Goal: Task Accomplishment & Management: Complete application form

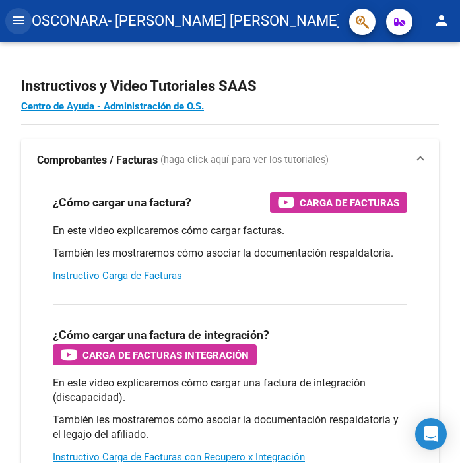
click at [23, 23] on mat-icon "menu" at bounding box center [19, 21] width 16 height 16
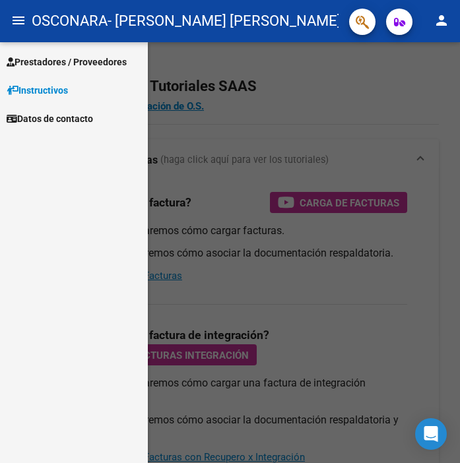
click at [62, 62] on span "Prestadores / Proveedores" at bounding box center [67, 62] width 120 height 15
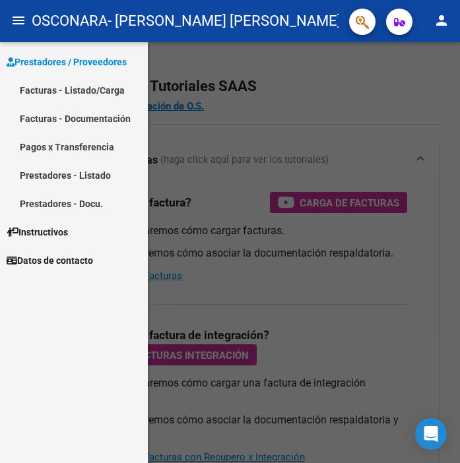
click at [57, 97] on link "Facturas - Listado/Carga" at bounding box center [74, 90] width 148 height 28
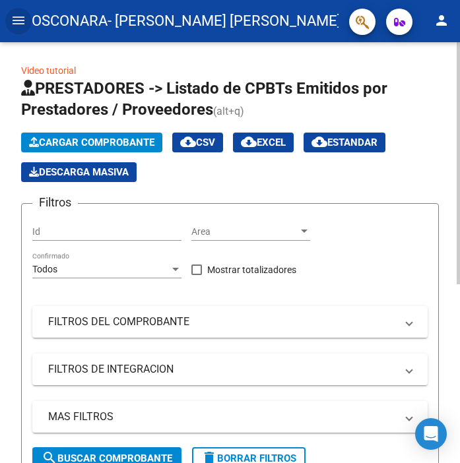
click at [122, 142] on span "Cargar Comprobante" at bounding box center [91, 143] width 125 height 12
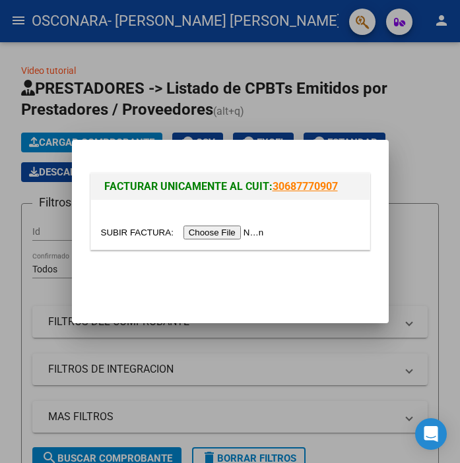
click at [198, 233] on input "file" at bounding box center [184, 233] width 167 height 14
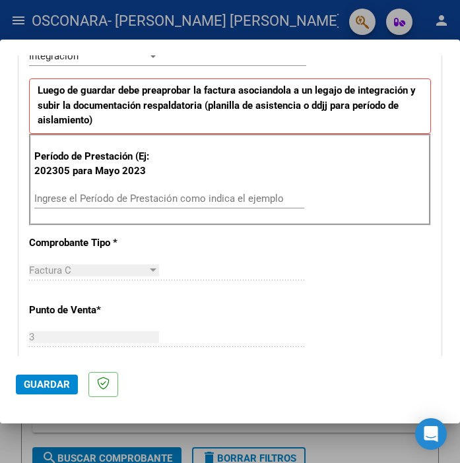
scroll to position [330, 0]
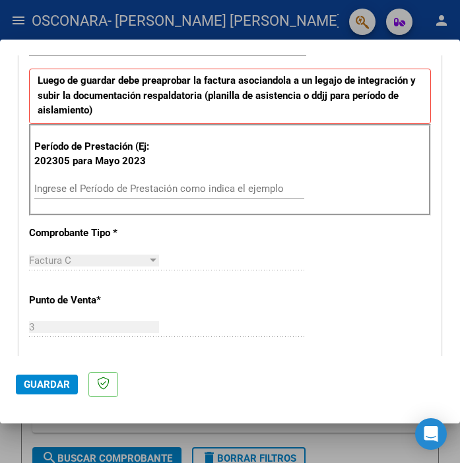
click at [183, 183] on div "Ingrese el Período de Prestación como indica el ejemplo" at bounding box center [169, 189] width 270 height 20
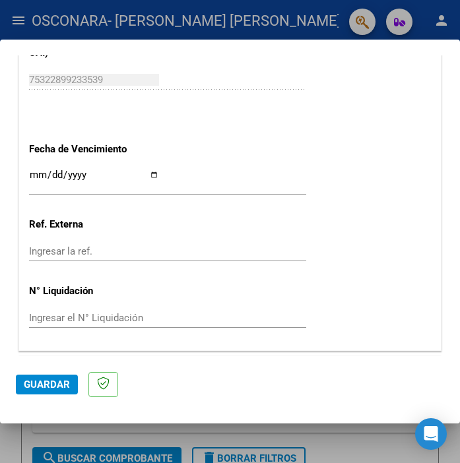
scroll to position [871, 0]
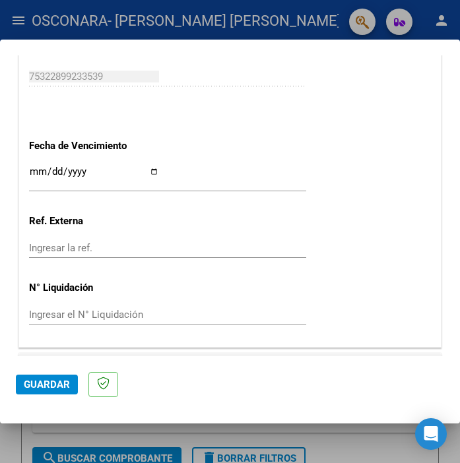
type input "202507"
click at [154, 173] on input "Ingresar la fecha" at bounding box center [94, 176] width 130 height 21
type input "[DATE]"
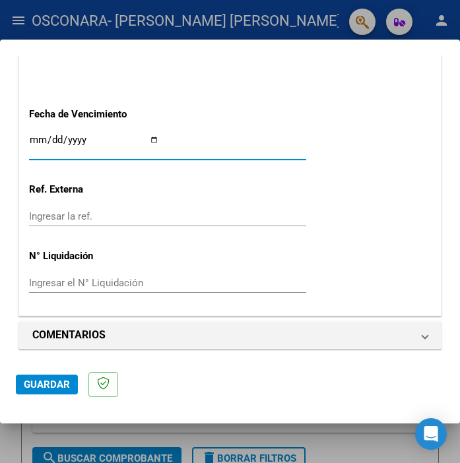
click at [60, 380] on span "Guardar" at bounding box center [47, 385] width 46 height 12
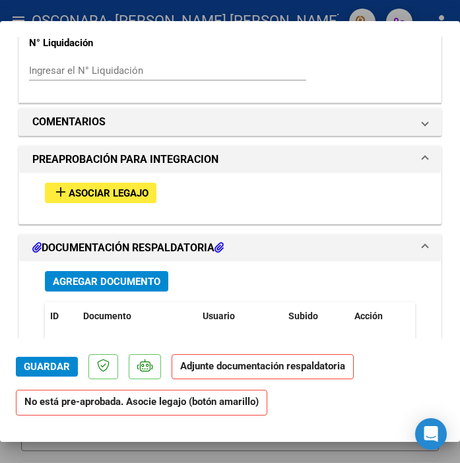
scroll to position [1097, 0]
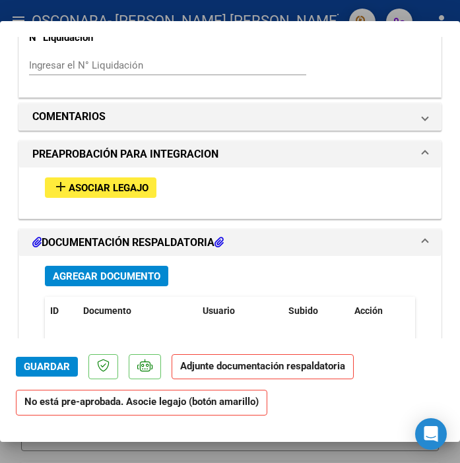
click at [137, 184] on span "Asociar Legajo" at bounding box center [109, 188] width 80 height 12
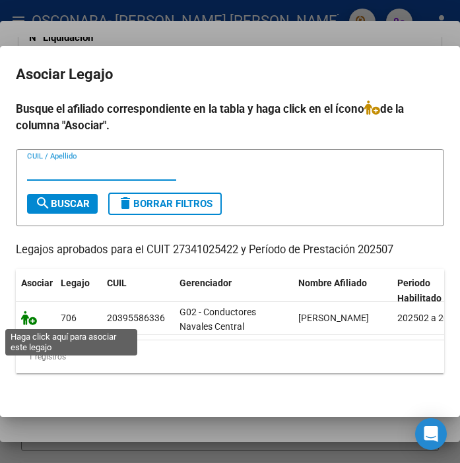
click at [32, 322] on icon at bounding box center [29, 318] width 16 height 15
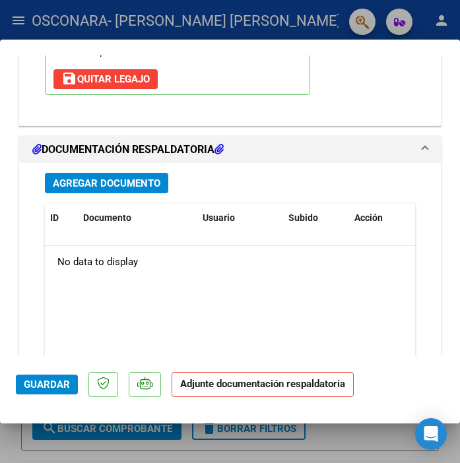
scroll to position [1417, 0]
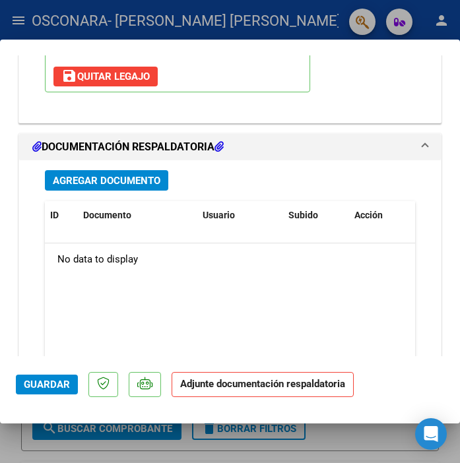
click at [133, 179] on span "Agregar Documento" at bounding box center [106, 181] width 107 height 12
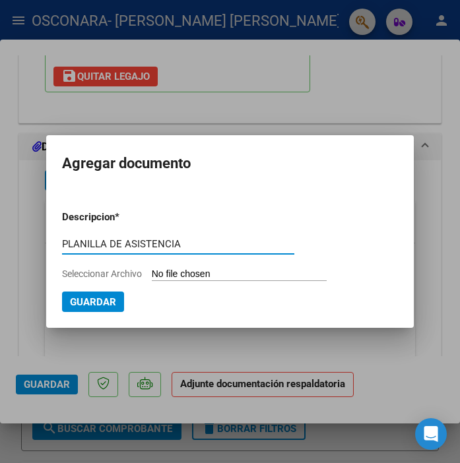
type input "PLANILLA DE ASISTENCIA"
click at [177, 274] on input "Seleccionar Archivo" at bounding box center [239, 274] width 175 height 13
type input "C:\fakepath\PLANILLA [PERSON_NAME].pdf"
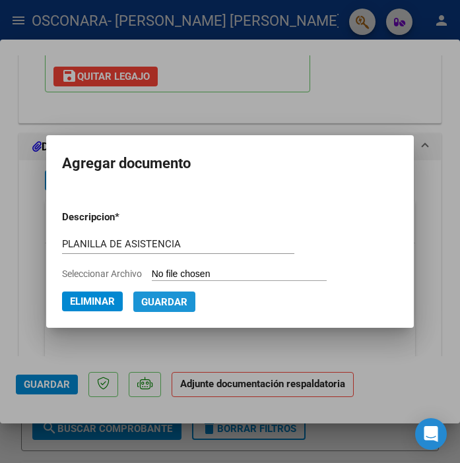
click at [167, 307] on span "Guardar" at bounding box center [164, 302] width 46 height 12
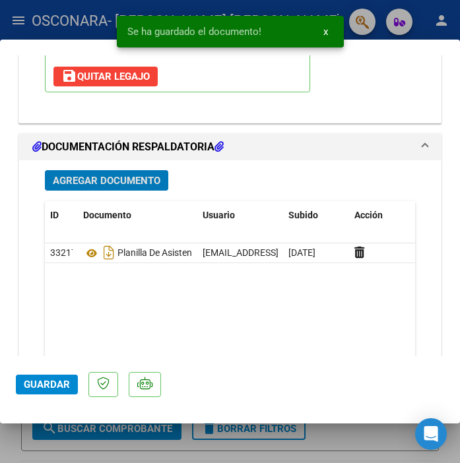
click at [136, 179] on span "Agregar Documento" at bounding box center [106, 181] width 107 height 12
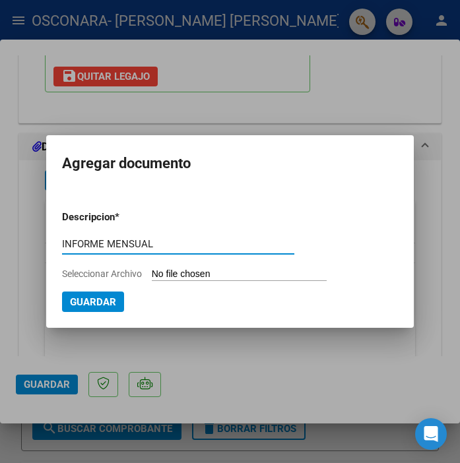
type input "INFORME MENSUAL"
click at [107, 275] on span "Seleccionar Archivo" at bounding box center [102, 273] width 80 height 11
click at [152, 275] on input "Seleccionar Archivo" at bounding box center [239, 274] width 175 height 13
type input "C:\fakepath\[PERSON_NAME]^J INFORME MENSUAL MES [DATE].pdf"
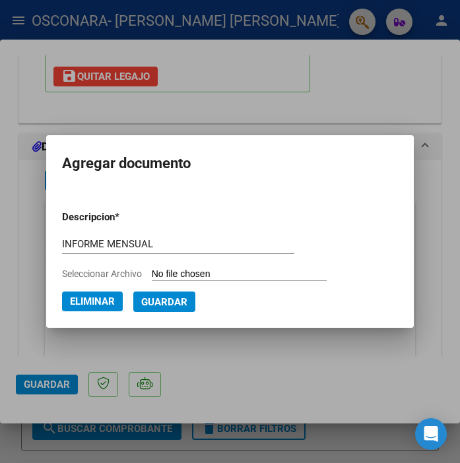
click at [155, 310] on button "Guardar" at bounding box center [164, 301] width 62 height 20
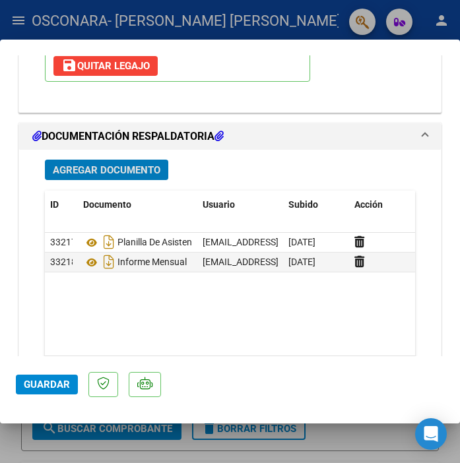
scroll to position [1426, 0]
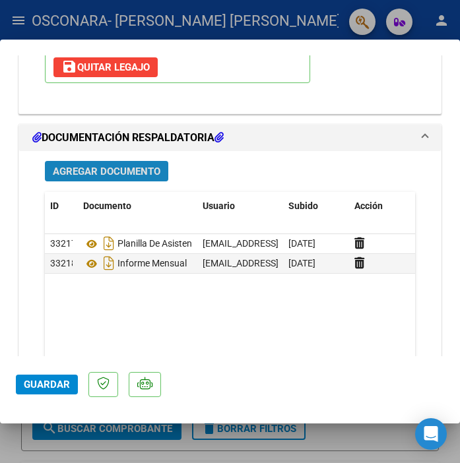
click at [140, 170] on span "Agregar Documento" at bounding box center [106, 172] width 107 height 12
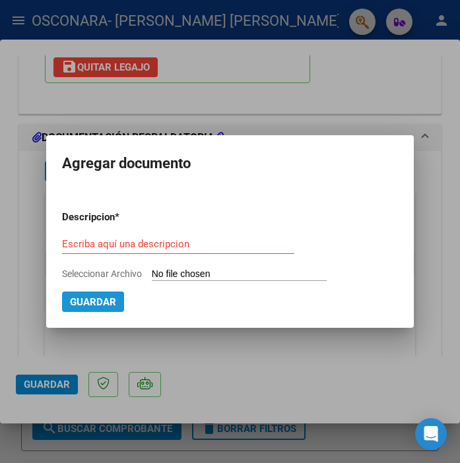
click at [113, 295] on span "Guardar" at bounding box center [93, 301] width 46 height 12
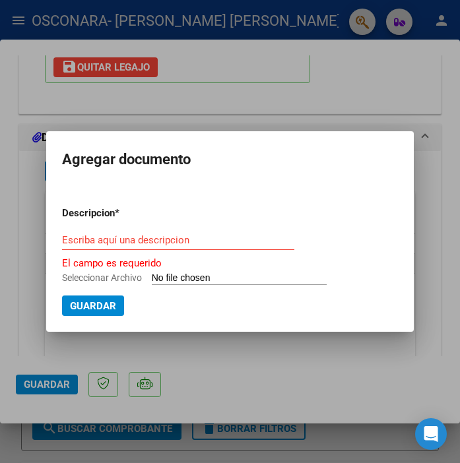
click at [165, 135] on mat-dialog-container "Agregar documento Descripcion * Escriba aquí una descripcion El campo es requer…" at bounding box center [230, 231] width 368 height 201
click at [210, 105] on div at bounding box center [230, 231] width 460 height 463
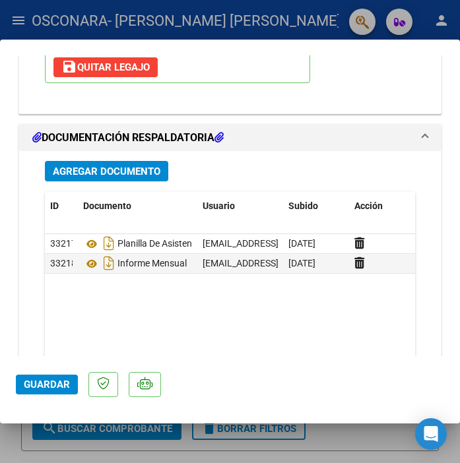
click at [46, 387] on span "Guardar" at bounding box center [47, 385] width 46 height 12
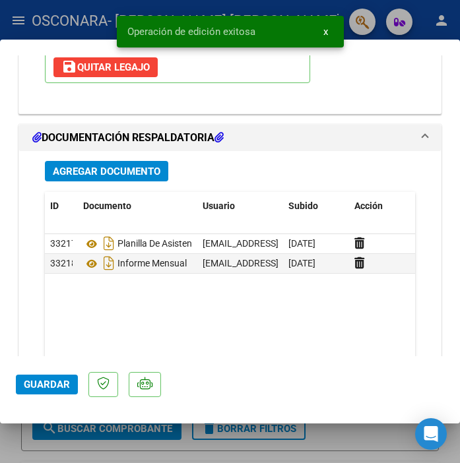
click at [63, 380] on span "Guardar" at bounding box center [47, 385] width 46 height 12
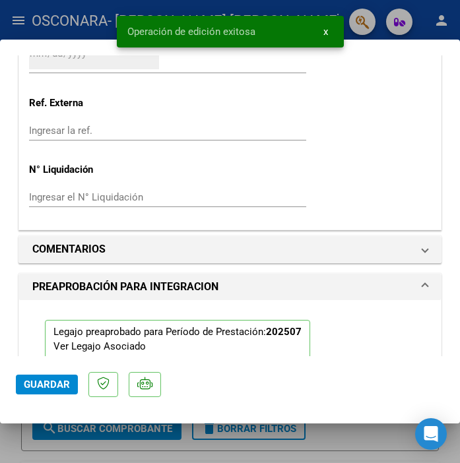
scroll to position [367, 0]
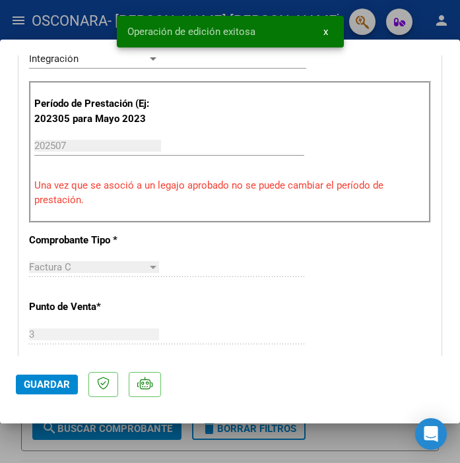
click at [11, 17] on div at bounding box center [230, 231] width 460 height 463
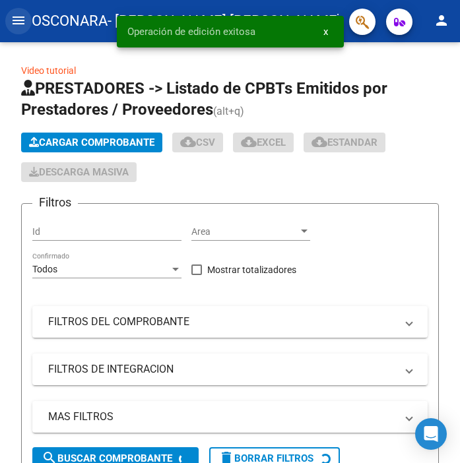
click at [24, 18] on mat-icon "menu" at bounding box center [19, 21] width 16 height 16
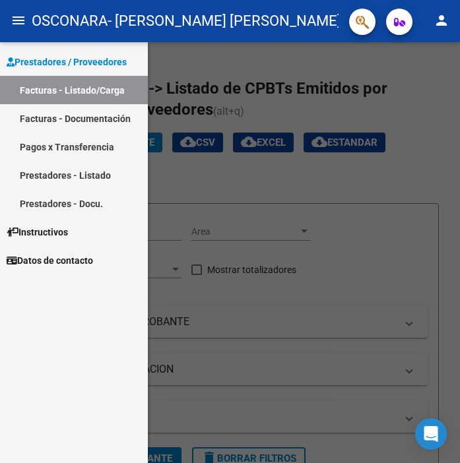
click at [88, 88] on link "Facturas - Listado/Carga" at bounding box center [74, 90] width 148 height 28
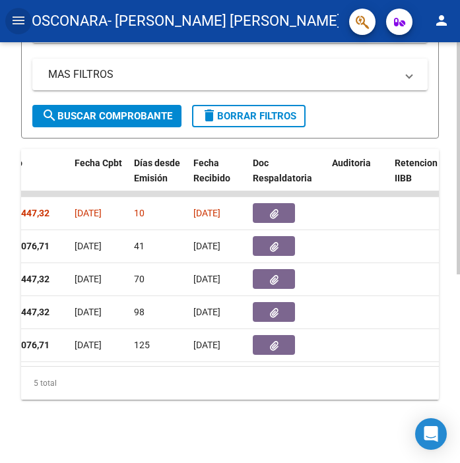
scroll to position [342, 0]
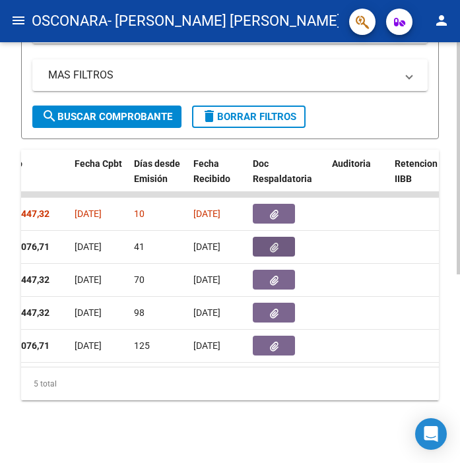
click at [276, 245] on icon "button" at bounding box center [274, 248] width 9 height 10
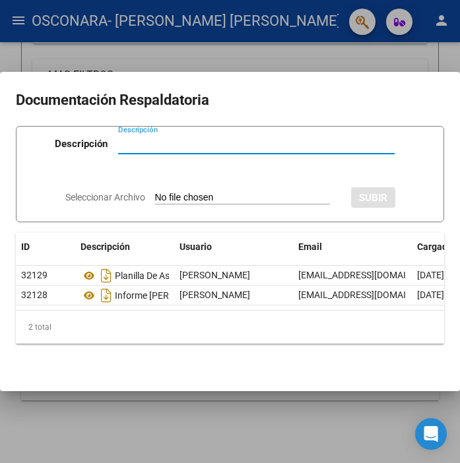
click at [354, 61] on div at bounding box center [230, 231] width 460 height 463
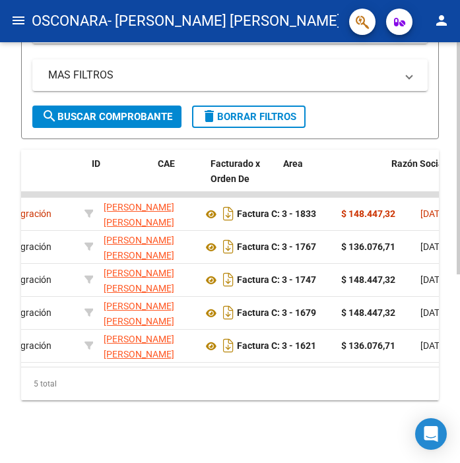
scroll to position [0, 0]
